Goal: Transaction & Acquisition: Purchase product/service

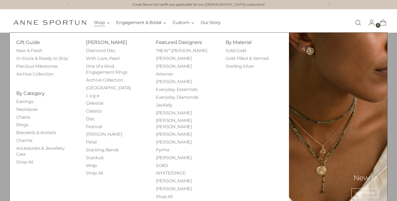
click at [98, 22] on button "Shop" at bounding box center [102, 23] width 16 height 12
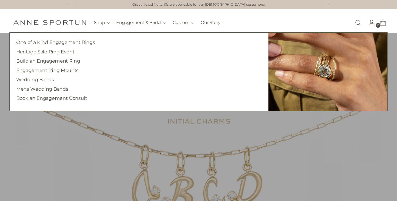
click at [60, 61] on link "Build an Engagement Ring" at bounding box center [48, 61] width 64 height 6
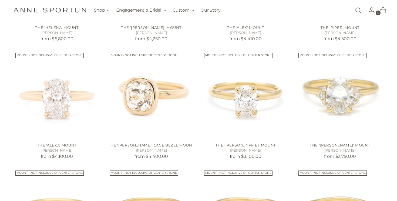
scroll to position [219, 0]
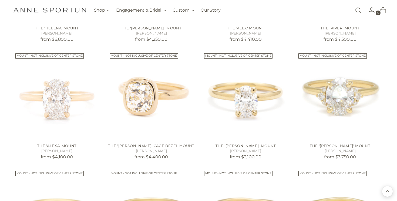
click at [0, 0] on img "The 'Alexa' Mount" at bounding box center [0, 0] width 0 height 0
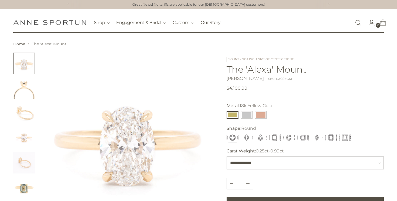
click at [37, 101] on div at bounding box center [113, 151] width 200 height 197
click at [30, 96] on img "Change image to image 2" at bounding box center [24, 89] width 22 height 22
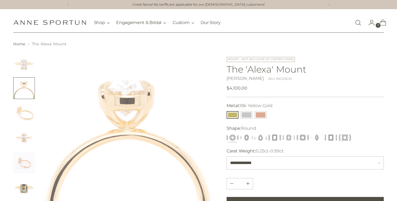
click at [24, 119] on img "Change image to image 3" at bounding box center [24, 113] width 22 height 22
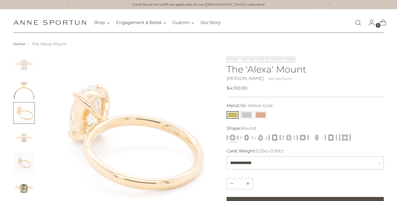
click at [22, 135] on img "Change image to image 4" at bounding box center [24, 138] width 22 height 22
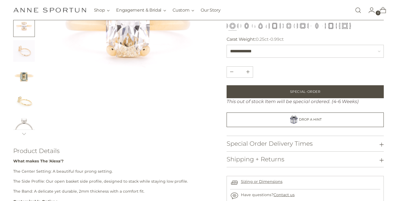
scroll to position [145, 0]
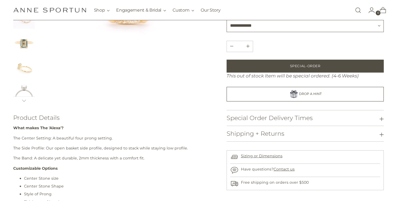
click at [252, 24] on select "**********" at bounding box center [305, 25] width 157 height 13
select select "**********"
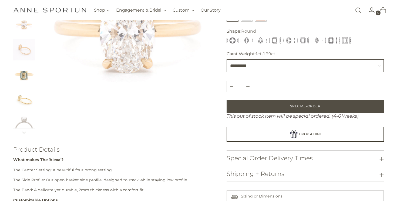
scroll to position [101, 0]
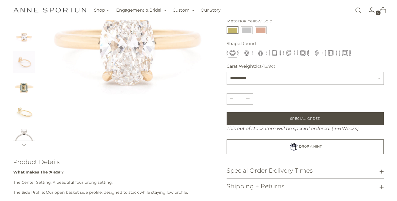
click at [29, 73] on img "Change image to image 5" at bounding box center [24, 62] width 22 height 22
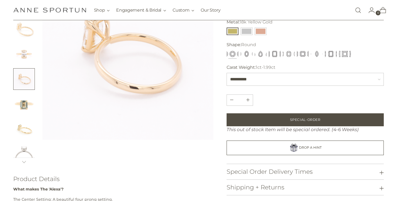
scroll to position [80, 0]
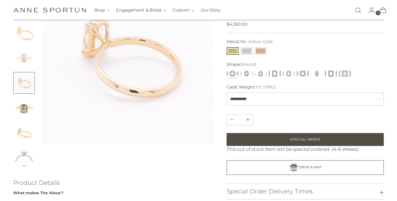
click at [27, 132] on img "Change image to image 7" at bounding box center [24, 133] width 22 height 22
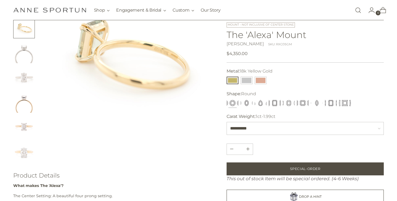
scroll to position [2, 0]
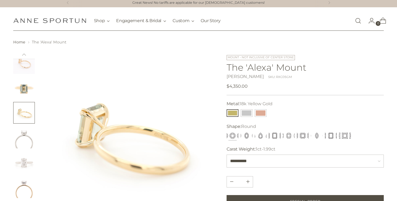
click at [29, 85] on img "Change image to image 6" at bounding box center [24, 88] width 22 height 22
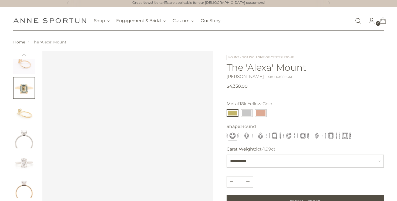
scroll to position [41, 0]
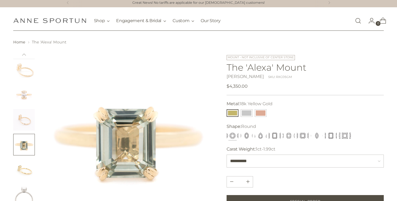
click at [26, 77] on img "Change image to image 3" at bounding box center [24, 70] width 22 height 22
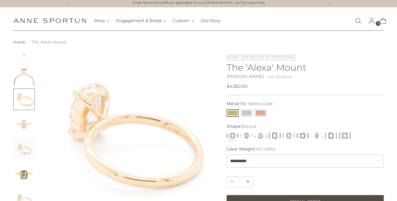
scroll to position [0, 0]
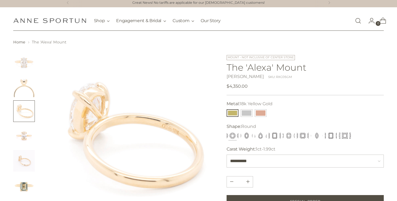
click at [25, 87] on img "Change image to image 2" at bounding box center [24, 87] width 22 height 22
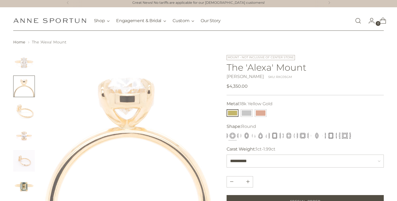
click at [23, 65] on img "Change image to image 1" at bounding box center [24, 62] width 22 height 22
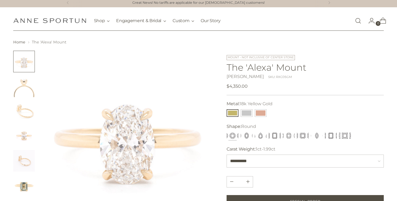
click at [23, 92] on img "Change image to image 2" at bounding box center [24, 87] width 22 height 22
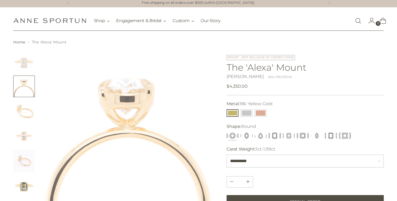
click at [24, 110] on img "Change image to image 3" at bounding box center [24, 111] width 22 height 22
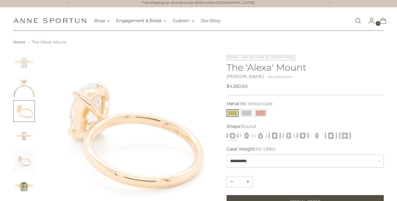
click at [136, 144] on img at bounding box center [127, 136] width 171 height 171
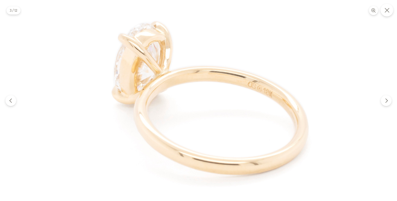
click at [385, 10] on icon "Close" at bounding box center [387, 10] width 5 height 5
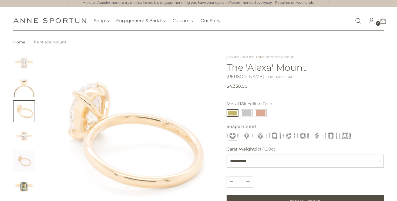
click at [34, 142] on img "Change image to image 4" at bounding box center [24, 136] width 22 height 22
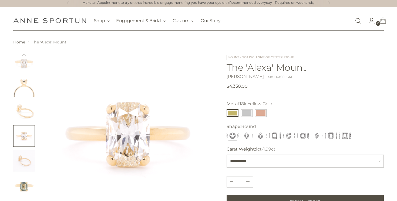
scroll to position [49, 0]
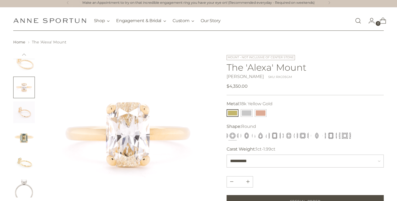
click at [22, 107] on img "Change image to image 5" at bounding box center [24, 113] width 22 height 22
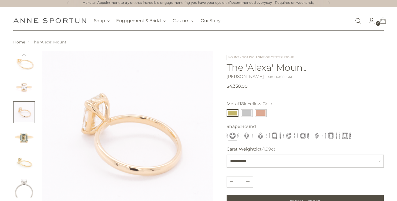
click at [26, 126] on img "Change image to image 6" at bounding box center [24, 137] width 22 height 22
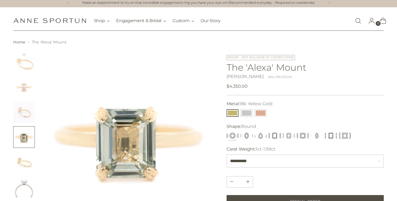
click at [25, 161] on img "Change image to image 7" at bounding box center [24, 162] width 22 height 22
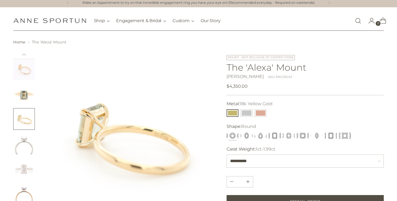
scroll to position [98, 0]
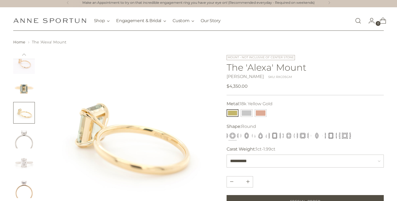
click at [25, 166] on img "Change image to image 9" at bounding box center [24, 163] width 22 height 22
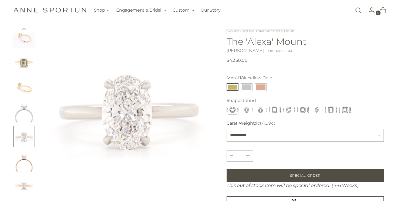
scroll to position [31, 0]
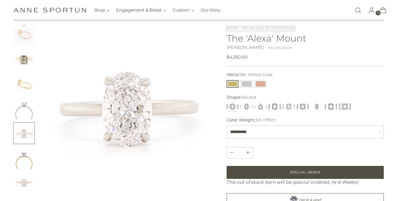
click at [25, 157] on img "Change image to image 10" at bounding box center [24, 158] width 22 height 22
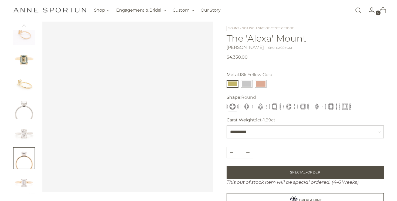
scroll to position [64, 0]
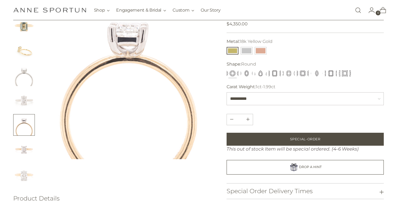
click at [23, 152] on img "Change image to image 11" at bounding box center [24, 150] width 22 height 22
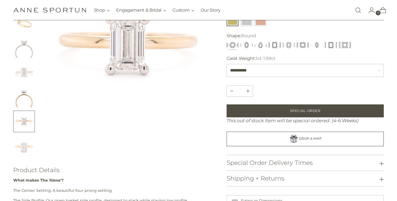
scroll to position [97, 0]
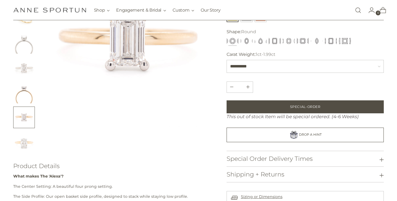
click at [23, 145] on img "Change image to image 12" at bounding box center [24, 143] width 22 height 22
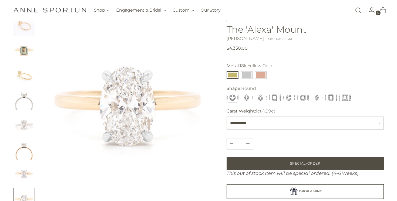
scroll to position [40, 0]
click at [27, 178] on img "Change image to image 11" at bounding box center [24, 175] width 22 height 22
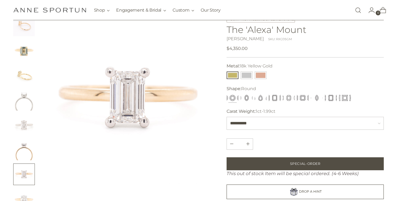
click at [23, 159] on img "Change image to image 10" at bounding box center [24, 150] width 22 height 22
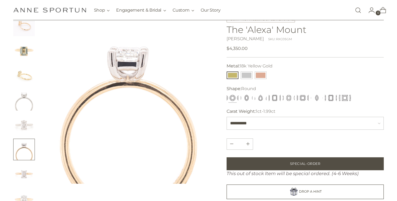
click at [22, 136] on ul at bounding box center [24, 62] width 22 height 295
click at [21, 129] on img "Change image to image 9" at bounding box center [24, 125] width 22 height 22
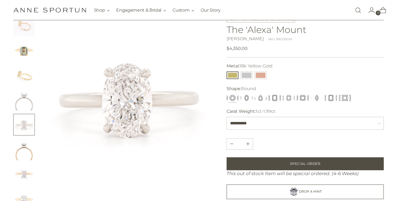
click at [20, 113] on ul at bounding box center [24, 62] width 22 height 295
click at [20, 98] on img "Change image to image 8" at bounding box center [24, 100] width 22 height 22
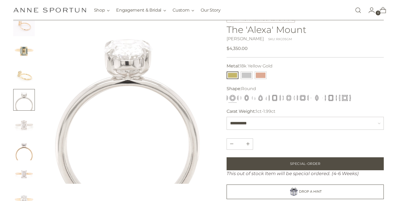
click at [20, 74] on img "Change image to image 7" at bounding box center [24, 75] width 22 height 22
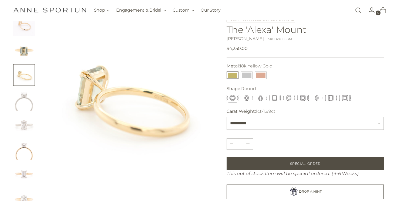
click at [21, 56] on img "Change image to image 6" at bounding box center [24, 50] width 22 height 22
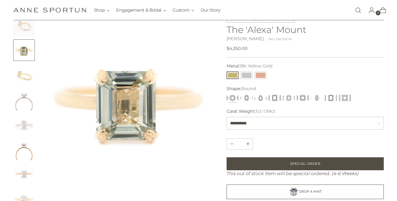
click at [21, 29] on img "Change image to image 5" at bounding box center [24, 26] width 22 height 22
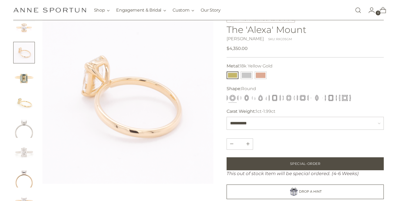
scroll to position [66, 0]
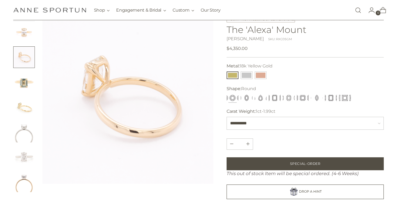
click at [21, 29] on img "Change image to image 4" at bounding box center [24, 33] width 22 height 22
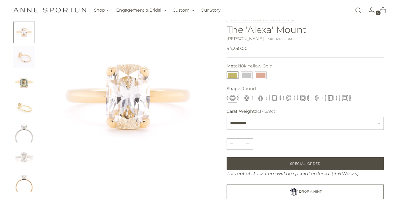
click at [19, 13] on h1 "[PERSON_NAME] Fine Jewellery" at bounding box center [49, 9] width 73 height 9
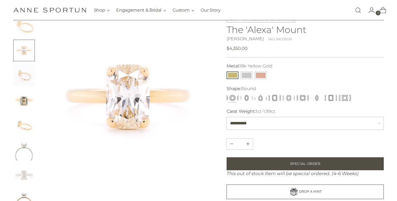
scroll to position [27, 0]
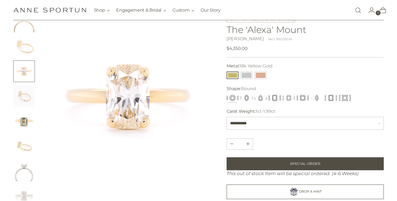
click at [18, 47] on img "Change image to image 3" at bounding box center [24, 47] width 22 height 22
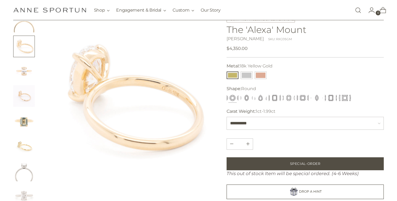
drag, startPoint x: 18, startPoint y: 32, endPoint x: 18, endPoint y: 36, distance: 3.8
click at [18, 32] on img "Change image to image 2" at bounding box center [24, 22] width 22 height 22
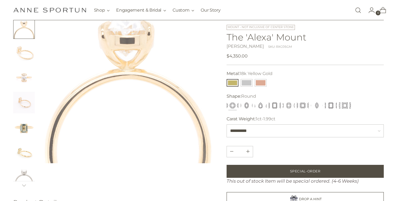
scroll to position [35, 0]
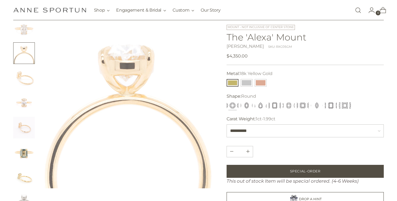
click at [23, 40] on ul at bounding box center [24, 165] width 22 height 295
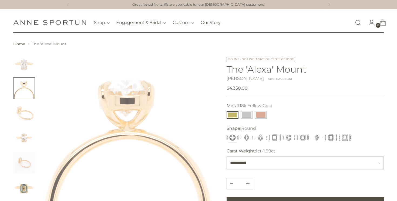
click at [21, 62] on img "Change image to image 1" at bounding box center [24, 64] width 22 height 22
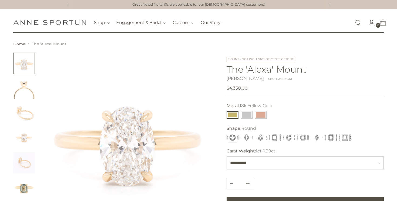
click at [245, 115] on button "14k White Gold" at bounding box center [247, 115] width 12 height 8
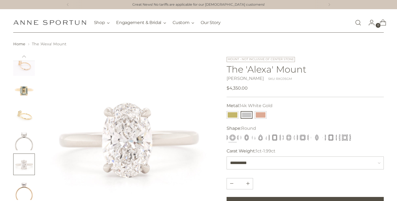
scroll to position [30, 0]
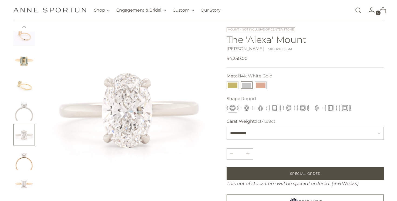
click at [25, 123] on ul at bounding box center [24, 72] width 22 height 295
click at [24, 117] on img "Change image to image 8" at bounding box center [24, 110] width 22 height 22
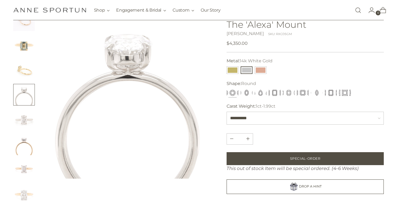
scroll to position [85, 0]
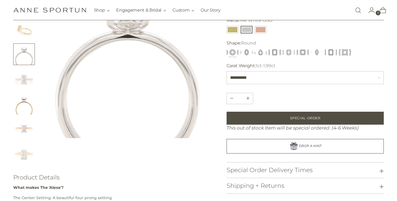
click at [21, 80] on img "Change image to image 9" at bounding box center [24, 79] width 22 height 22
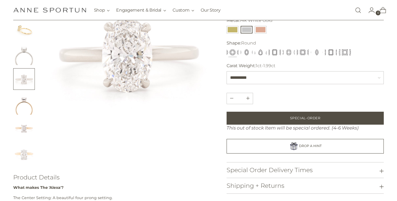
click at [21, 119] on img "Change image to image 11" at bounding box center [24, 129] width 22 height 22
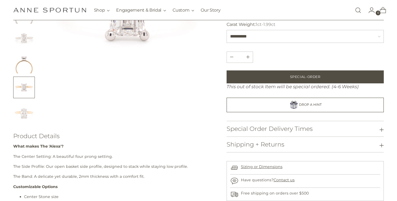
click at [20, 129] on div at bounding box center [113, 107] width 200 height 362
click at [20, 106] on img "Change image to image 12" at bounding box center [24, 113] width 22 height 22
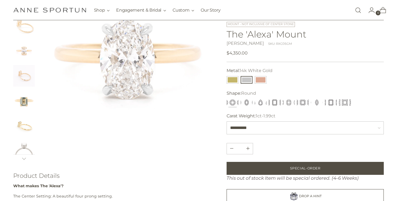
scroll to position [19, 0]
